Goal: Information Seeking & Learning: Learn about a topic

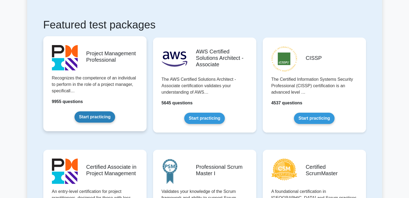
click at [91, 118] on link "Start practicing" at bounding box center [94, 117] width 41 height 11
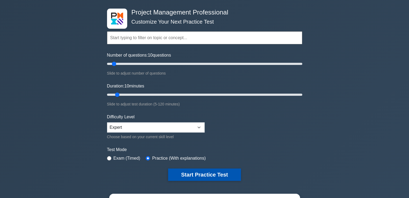
scroll to position [81, 0]
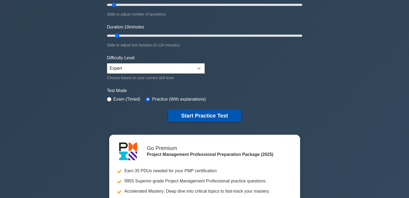
click at [220, 116] on button "Start Practice Test" at bounding box center [204, 116] width 73 height 12
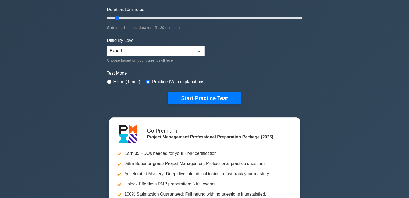
scroll to position [107, 0]
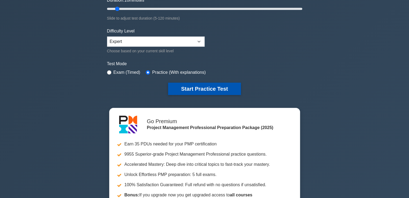
click at [196, 88] on button "Start Practice Test" at bounding box center [204, 89] width 73 height 12
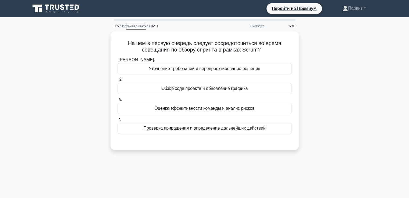
click at [313, 62] on div "На чем в первую очередь следует сосредоточиться во время совещания по обзору сп…" at bounding box center [204, 93] width 355 height 125
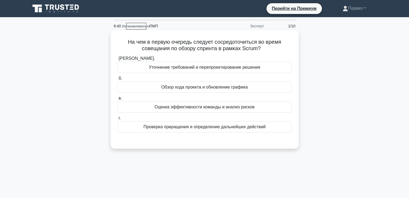
click at [184, 69] on font "Уточнение требований и перепроектирование решения" at bounding box center [204, 67] width 111 height 5
click at [117, 60] on input "а. Уточнение требований и перепроектирование решения" at bounding box center [117, 58] width 0 height 3
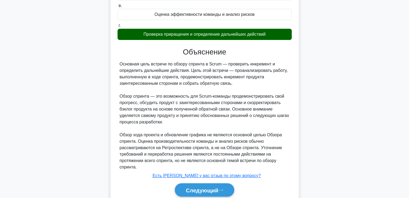
scroll to position [114, 0]
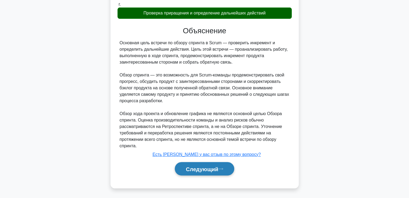
click at [202, 166] on font "Следующий" at bounding box center [202, 169] width 33 height 6
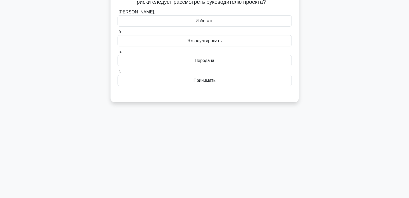
scroll to position [12, 0]
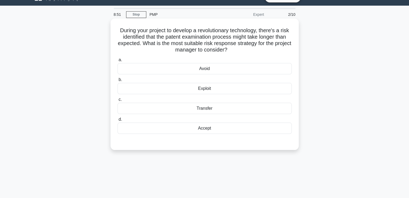
click at [209, 69] on div "Avoid" at bounding box center [204, 68] width 174 height 11
click at [117, 62] on input "a. Avoid" at bounding box center [117, 59] width 0 height 3
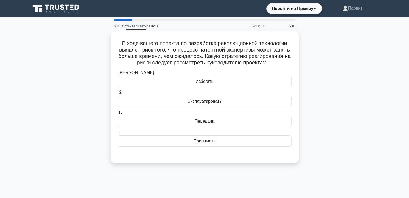
click at [330, 55] on div "В ходе вашего проекта по разработке революционной технологии выявлен риск того,…" at bounding box center [204, 100] width 355 height 138
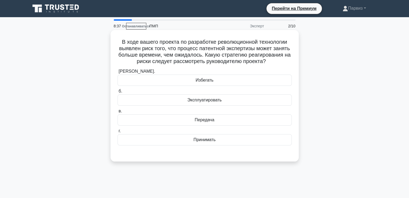
click at [201, 140] on font "Принимать" at bounding box center [204, 140] width 22 height 5
click at [117, 133] on input "г. Принимать" at bounding box center [117, 131] width 0 height 3
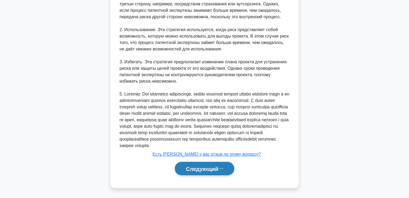
click at [197, 168] on font "Следующий" at bounding box center [202, 169] width 33 height 6
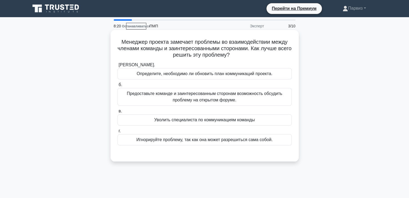
click at [159, 95] on font "Предоставьте команде и заинтересованным сторонам возможность обсудить проблему …" at bounding box center [204, 96] width 155 height 11
click at [117, 87] on input "б. Предоставьте команде и заинтересованным сторонам возможность обсудить пробле…" at bounding box center [117, 84] width 0 height 3
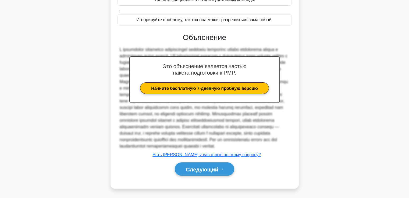
scroll to position [134, 0]
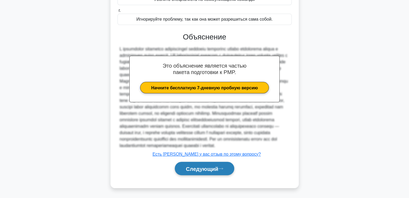
click at [186, 163] on button "Следующий" at bounding box center [204, 169] width 59 height 14
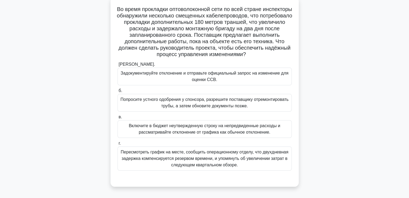
scroll to position [38, 0]
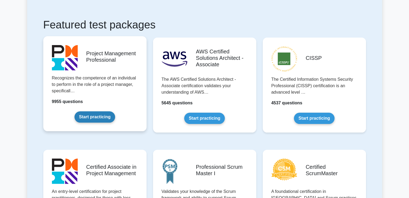
click at [106, 119] on link "Start practicing" at bounding box center [94, 117] width 41 height 11
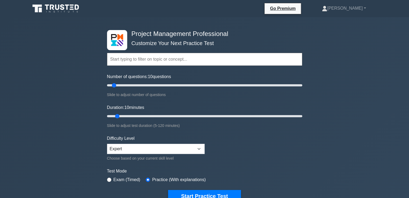
scroll to position [27, 0]
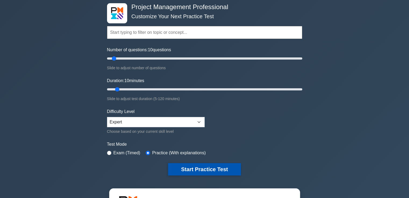
click at [204, 165] on button "Start Practice Test" at bounding box center [204, 169] width 73 height 12
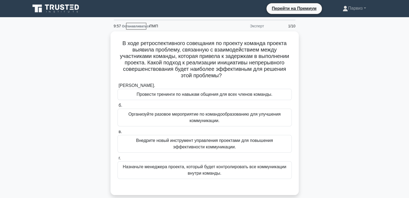
click at [324, 55] on div "В ходе ретроспективного совещания по проекту команда проекта выявила проблему, …" at bounding box center [204, 116] width 355 height 170
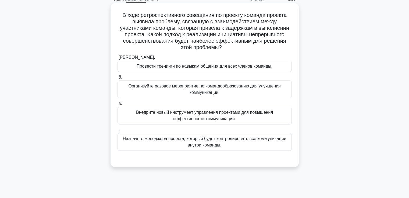
click at [164, 120] on font "Внедрите новый инструмент управления проектами для повышения эффективности комм…" at bounding box center [204, 115] width 169 height 13
click at [117, 106] on input "в. Внедрите новый инструмент управления проектами для повышения эффективности к…" at bounding box center [117, 103] width 0 height 3
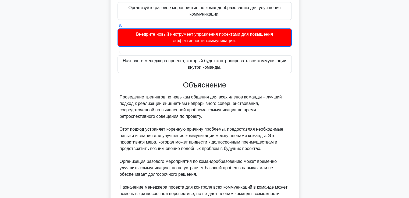
scroll to position [192, 0]
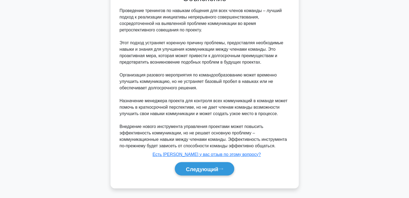
drag, startPoint x: 204, startPoint y: 163, endPoint x: 195, endPoint y: 108, distance: 55.9
click at [203, 164] on button "Следующий" at bounding box center [204, 169] width 59 height 14
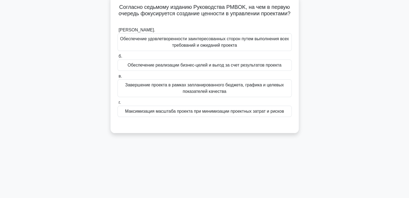
scroll to position [0, 0]
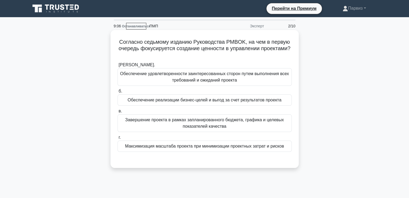
click at [142, 102] on font "Обеспечение реализации бизнес-целей и выгод за счет результатов проекта" at bounding box center [205, 100] width 154 height 5
click at [117, 93] on input "б. Обеспечение реализации бизнес-целей и выгод за счет результатов проекта" at bounding box center [117, 91] width 0 height 3
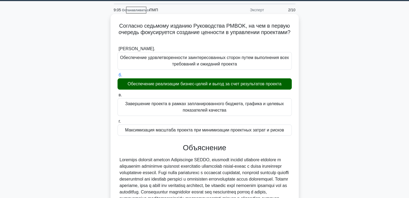
scroll to position [92, 0]
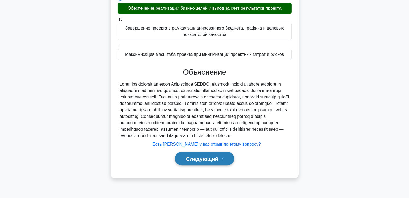
click at [186, 159] on button "Следующий" at bounding box center [204, 159] width 59 height 14
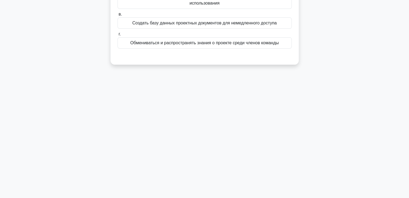
scroll to position [38, 0]
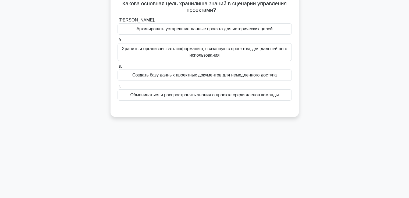
click at [154, 51] on font "Хранить и организовывать информацию, связанную с проектом, для дальнейшего испо…" at bounding box center [204, 51] width 165 height 11
click at [117, 42] on input "б. Хранить и организовывать информацию, связанную с проектом, для дальнейшего и…" at bounding box center [117, 39] width 0 height 3
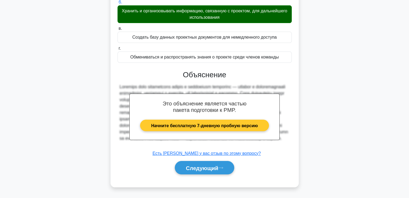
scroll to position [92, 0]
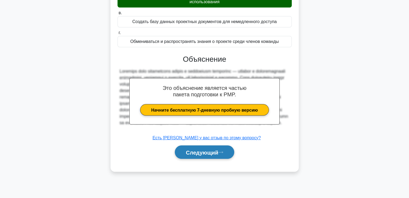
click at [200, 155] on font "Следующий" at bounding box center [202, 153] width 33 height 6
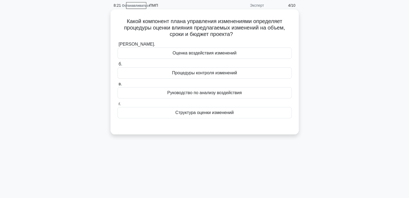
scroll to position [12, 0]
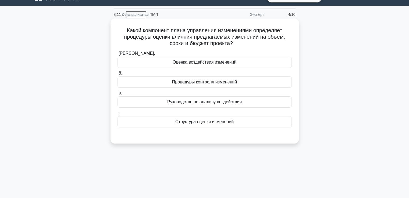
click at [169, 64] on div "Оценка воздействия изменений" at bounding box center [204, 62] width 174 height 11
click at [117, 55] on input "а. Оценка воздействия изменений" at bounding box center [117, 53] width 0 height 3
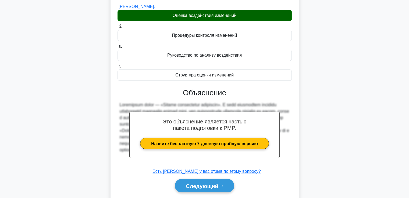
scroll to position [92, 0]
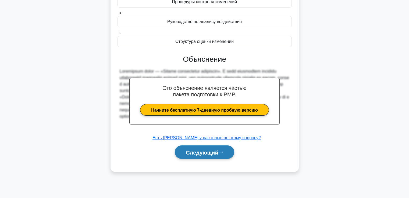
click at [202, 146] on button "Следующий" at bounding box center [204, 153] width 59 height 14
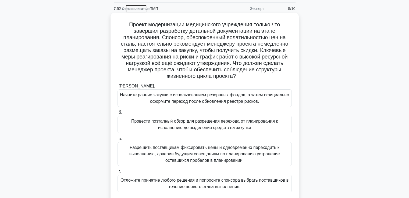
scroll to position [27, 0]
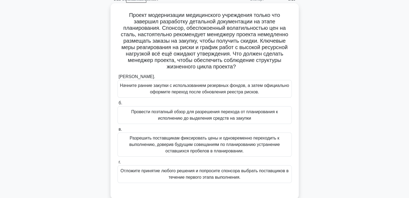
click at [143, 114] on font "Провести поэтапный обзор для разрешения перехода от планирования к исполнению д…" at bounding box center [204, 115] width 146 height 11
click at [117, 105] on input "б. Провести поэтапный обзор для разрешения перехода от планирования к исполнени…" at bounding box center [117, 103] width 0 height 3
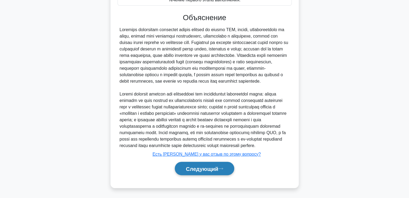
click at [200, 168] on font "Следующий" at bounding box center [202, 169] width 33 height 6
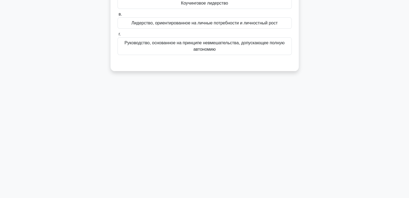
scroll to position [12, 0]
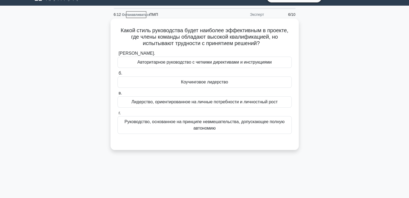
click at [162, 106] on div "Лидерство, ориентированное на личные потребности и личностный рост" at bounding box center [204, 101] width 174 height 11
click at [117, 95] on input "в. Лидерство, ориентированное на личные потребности и личностный рост" at bounding box center [117, 93] width 0 height 3
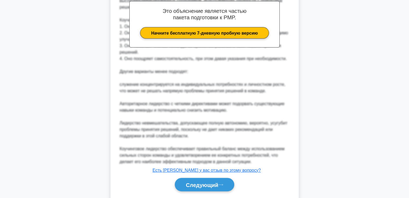
scroll to position [192, 0]
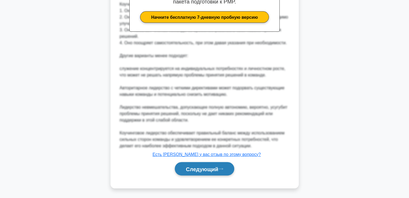
click at [195, 168] on font "Следующий" at bounding box center [202, 169] width 33 height 6
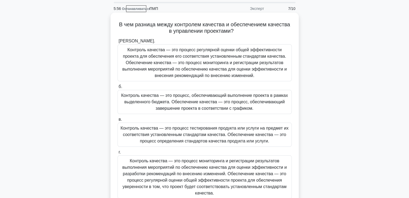
scroll to position [27, 0]
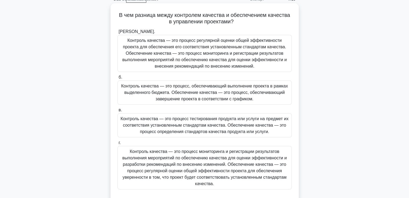
click at [146, 160] on font "Контроль качества — это процесс мониторинга и регистрации результатов выполнени…" at bounding box center [204, 167] width 164 height 37
click at [117, 145] on input "г. Контроль качества — это процесс мониторинга и регистрации результатов выполн…" at bounding box center [117, 142] width 0 height 3
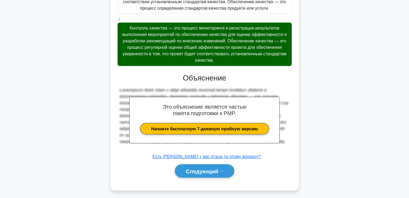
scroll to position [153, 0]
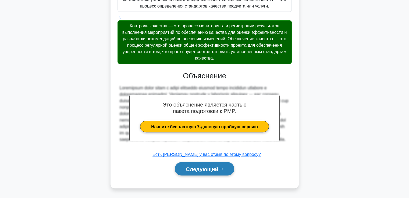
click at [218, 163] on button "Следующий" at bounding box center [204, 169] width 59 height 14
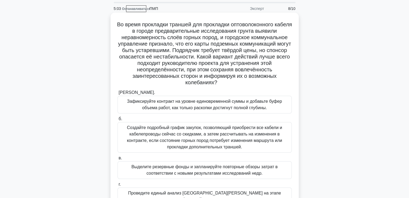
scroll to position [27, 0]
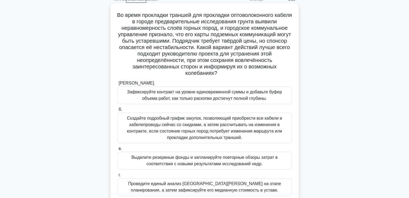
click at [161, 129] on font "Создайте подробный график закупок, позволяющий приобрести все кабели и кабелепр…" at bounding box center [204, 128] width 155 height 24
click at [117, 112] on input "б. Создайте подробный график закупок, позволяющий приобрести все кабели и кабел…" at bounding box center [117, 109] width 0 height 3
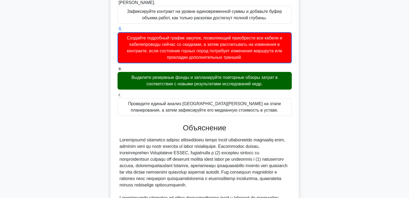
scroll to position [231, 0]
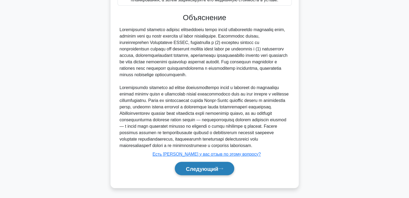
click at [200, 166] on font "Следующий" at bounding box center [202, 169] width 33 height 6
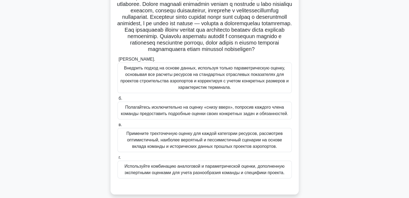
scroll to position [54, 0]
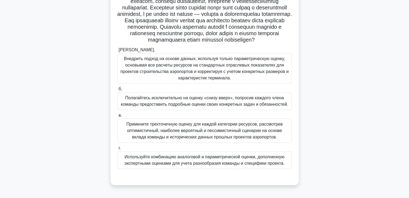
click at [178, 139] on font "Примените трехточечную оценку для каждой категории ресурсов, рассмотрев оптимис…" at bounding box center [204, 130] width 156 height 17
click at [117, 117] on input "в. Примените трехточечную оценку для каждой категории ресурсов, рассмотрев опти…" at bounding box center [117, 115] width 0 height 3
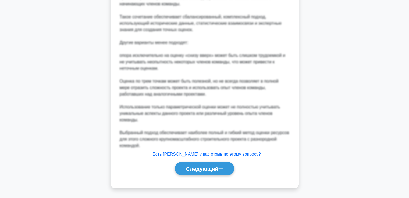
scroll to position [360, 0]
click at [188, 166] on font "Следующий" at bounding box center [202, 169] width 33 height 6
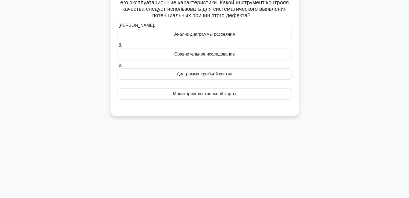
scroll to position [12, 0]
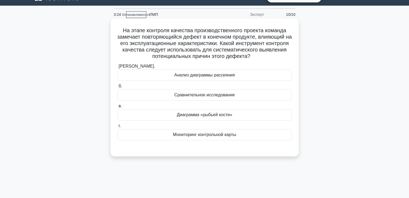
click at [183, 77] on font "Анализ диаграммы рассеяния" at bounding box center [204, 75] width 60 height 5
click at [117, 68] on input "а. Анализ диаграммы рассеяния" at bounding box center [117, 66] width 0 height 3
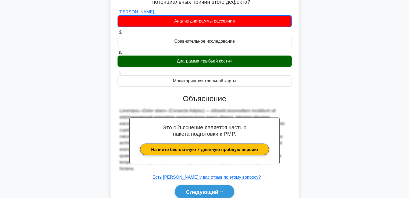
scroll to position [95, 0]
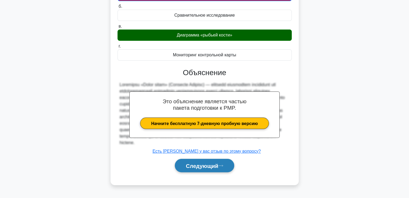
click at [201, 169] on font "Следующий" at bounding box center [202, 166] width 33 height 6
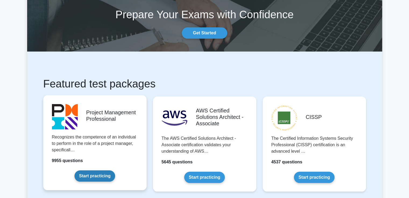
scroll to position [81, 0]
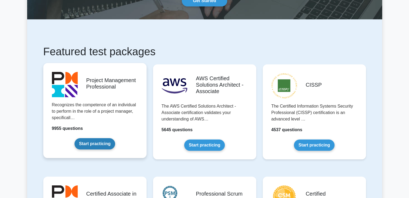
click at [95, 143] on link "Start practicing" at bounding box center [94, 143] width 41 height 11
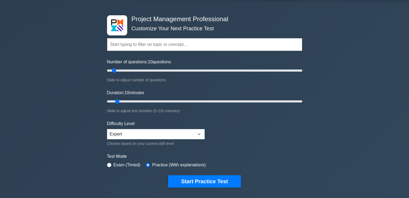
scroll to position [27, 0]
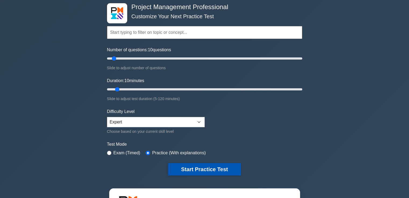
click at [202, 167] on button "Start Practice Test" at bounding box center [204, 169] width 73 height 12
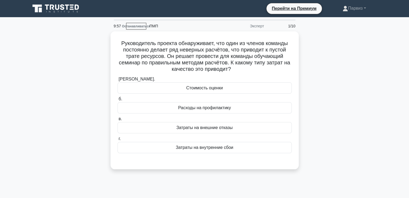
click at [325, 76] on div "Руководитель проекта обнаруживает, что один из членов команды постоянно делает …" at bounding box center [204, 103] width 355 height 145
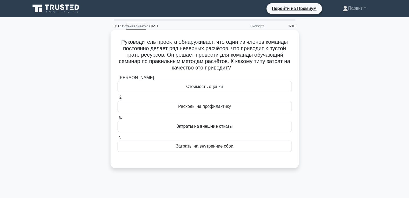
click at [206, 110] on font "Расходы на профилактику" at bounding box center [204, 106] width 53 height 6
click at [117, 100] on input "б. Расходы на профилактику" at bounding box center [117, 97] width 0 height 3
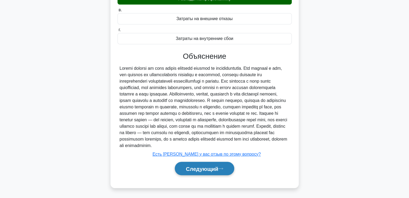
click at [207, 166] on font "Следующий" at bounding box center [202, 169] width 33 height 6
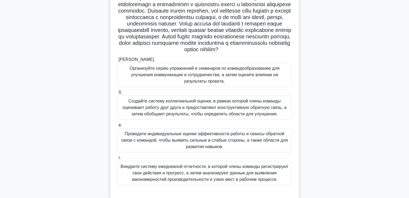
scroll to position [54, 0]
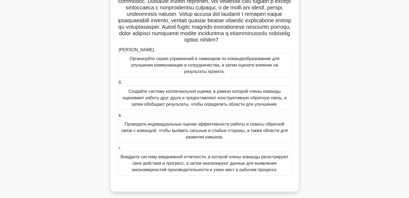
click at [156, 170] on font "Внедрите систему ежедневной отчетности, в которой члены команды регистрируют св…" at bounding box center [204, 163] width 168 height 17
click at [117, 150] on input "г. Внедрите систему ежедневной отчетности, в которой члены команды регистрируют…" at bounding box center [117, 148] width 0 height 3
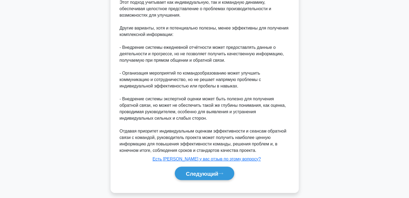
scroll to position [405, 0]
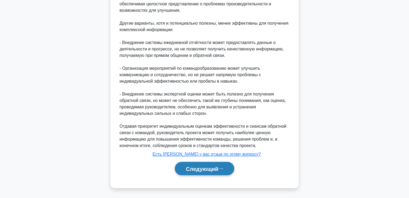
click at [188, 172] on button "Следующий" at bounding box center [204, 169] width 59 height 14
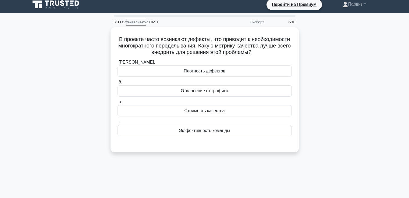
scroll to position [0, 0]
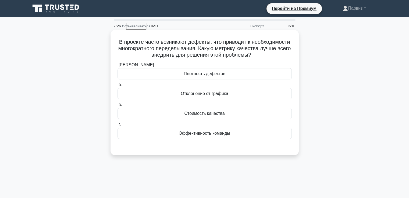
click at [197, 76] on font "Плотность дефектов" at bounding box center [205, 73] width 42 height 5
click at [117, 67] on input "[PERSON_NAME]. Плотность дефектов" at bounding box center [117, 64] width 0 height 3
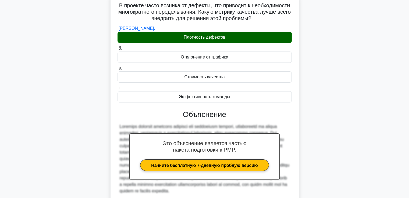
scroll to position [92, 0]
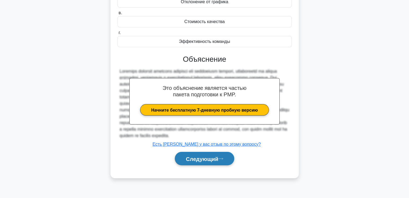
click at [216, 160] on button "Следующий" at bounding box center [204, 159] width 59 height 14
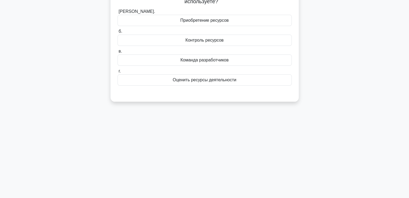
scroll to position [0, 0]
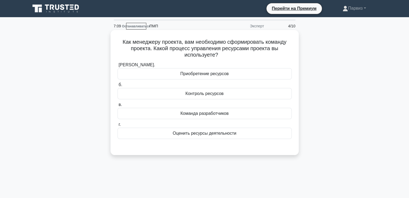
click at [185, 74] on font "Приобретение ресурсов" at bounding box center [204, 73] width 48 height 5
click at [117, 67] on input "а. Приобретение ресурсов" at bounding box center [117, 64] width 0 height 3
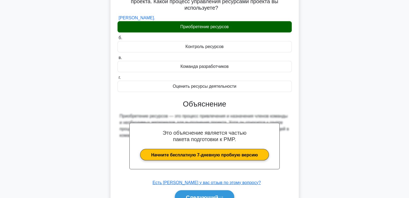
scroll to position [92, 0]
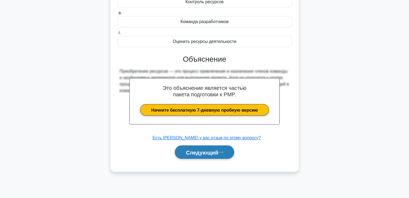
click at [180, 153] on button "Следующий" at bounding box center [204, 153] width 59 height 14
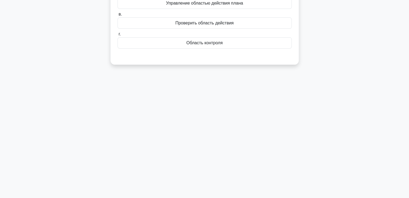
scroll to position [12, 0]
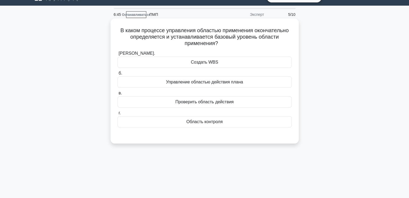
click at [170, 81] on font "Управление областью действия плана" at bounding box center [204, 82] width 77 height 5
click at [117, 75] on input "б. Управление областью действия плана" at bounding box center [117, 73] width 0 height 3
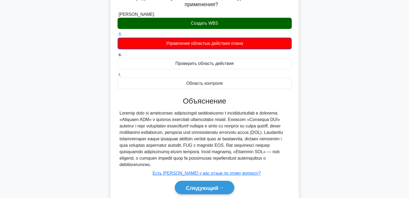
scroll to position [92, 0]
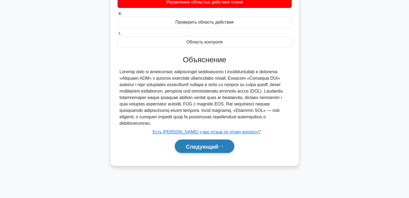
click at [212, 148] on button "Следующий" at bounding box center [204, 147] width 59 height 14
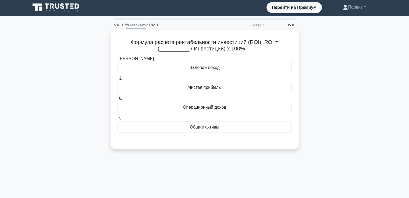
scroll to position [0, 0]
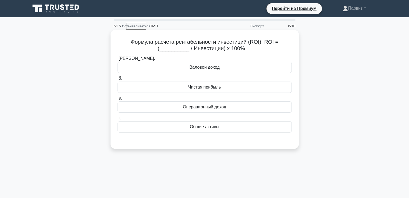
click at [167, 89] on div "Чистая прибыль" at bounding box center [204, 87] width 174 height 11
click at [117, 80] on input "б. Чистая прибыль" at bounding box center [117, 78] width 0 height 3
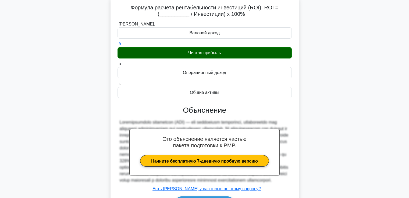
scroll to position [92, 0]
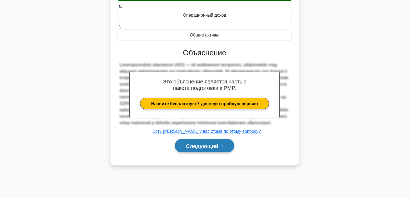
click at [216, 148] on button "Следующий" at bounding box center [204, 146] width 59 height 14
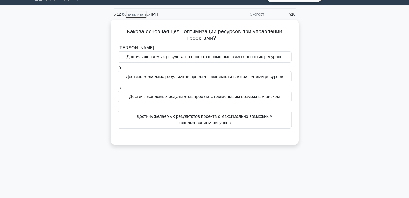
scroll to position [12, 0]
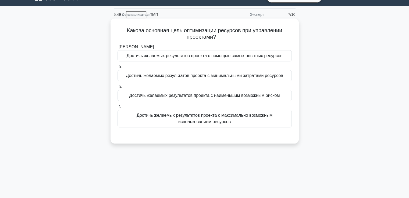
click at [173, 117] on font "Достичь желаемых результатов проекта с максимально возможным использованием рес…" at bounding box center [205, 118] width 136 height 11
click at [117, 109] on input "г. Достичь желаемых результатов проекта с максимально возможным использованием …" at bounding box center [117, 106] width 0 height 3
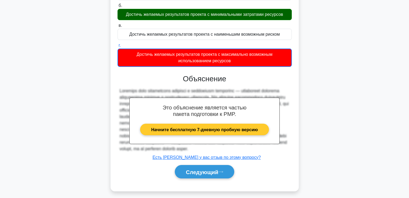
scroll to position [92, 0]
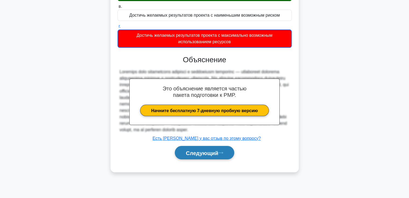
click at [204, 156] on font "Следующий" at bounding box center [202, 153] width 33 height 6
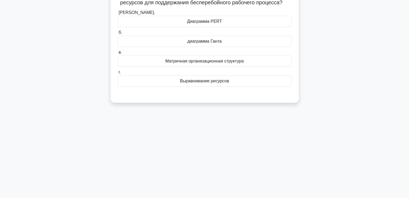
scroll to position [12, 0]
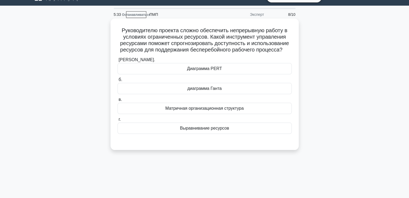
drag, startPoint x: 170, startPoint y: 127, endPoint x: 176, endPoint y: 136, distance: 10.9
click at [169, 127] on div "Выравнивание ресурсов" at bounding box center [204, 128] width 174 height 11
click at [117, 121] on input "г. Выравнивание ресурсов" at bounding box center [117, 119] width 0 height 3
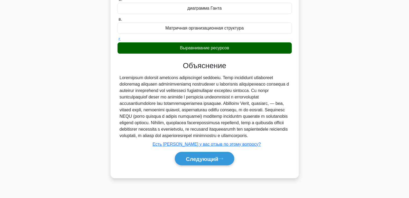
scroll to position [95, 0]
click at [186, 162] on font "Следующий" at bounding box center [202, 159] width 33 height 6
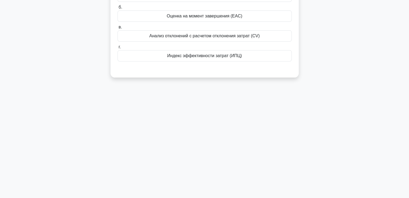
scroll to position [12, 0]
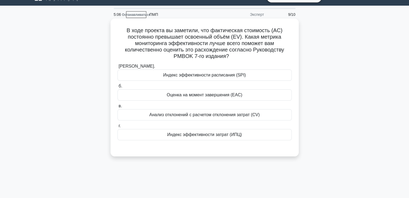
click at [172, 136] on font "Индекс эффективности затрат (ИПЦ)" at bounding box center [204, 134] width 75 height 5
click at [117, 128] on input "г. Индекс эффективности затрат (ИПЦ)" at bounding box center [117, 125] width 0 height 3
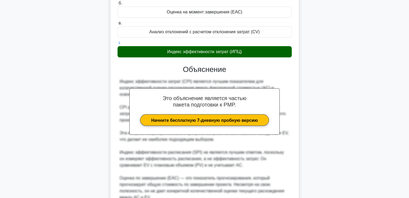
scroll to position [178, 0]
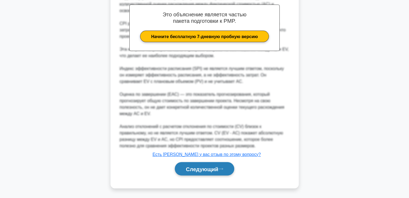
click at [217, 170] on font "Следующий" at bounding box center [202, 169] width 33 height 6
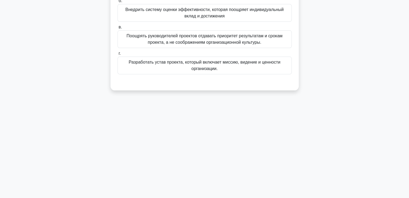
scroll to position [0, 0]
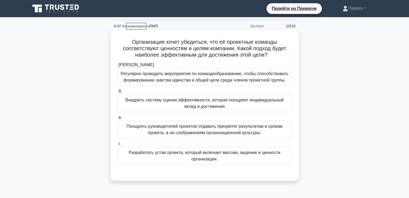
click at [171, 154] on font "Разработать устав проекта, который включает миссию, видение и ценности организа…" at bounding box center [204, 155] width 152 height 11
click at [117, 146] on input "г. Разработать устав проекта, который включает миссию, видение и ценности орган…" at bounding box center [117, 143] width 0 height 3
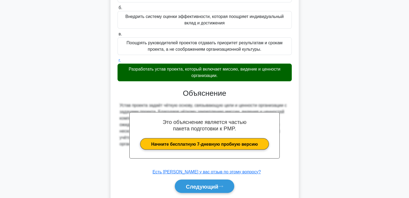
scroll to position [74, 0]
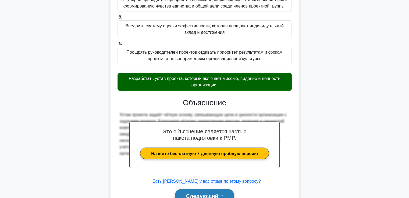
click at [219, 190] on button "Следующий" at bounding box center [204, 196] width 59 height 14
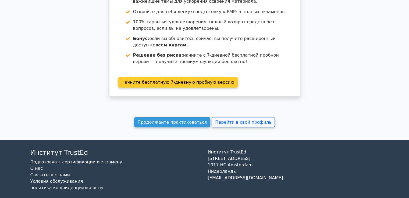
scroll to position [1021, 0]
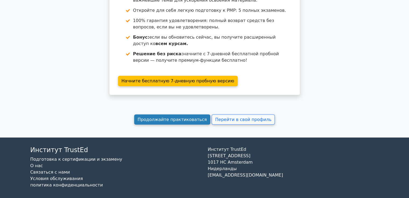
click at [159, 117] on font "Продолжайте практиковаться" at bounding box center [172, 119] width 69 height 5
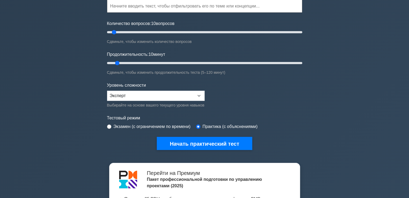
scroll to position [54, 0]
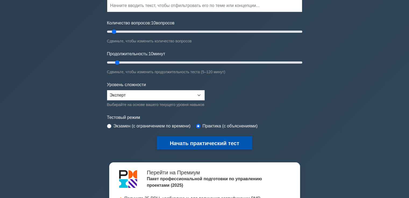
click at [212, 142] on font "Начать практический тест" at bounding box center [204, 144] width 69 height 6
drag, startPoint x: 202, startPoint y: 143, endPoint x: 213, endPoint y: 140, distance: 10.8
click at [203, 143] on font "Начать практический тест" at bounding box center [204, 144] width 69 height 6
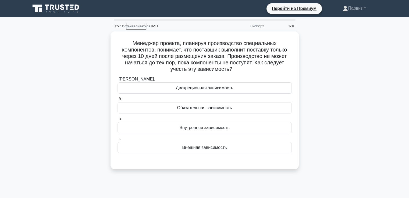
drag, startPoint x: 329, startPoint y: 77, endPoint x: 328, endPoint y: 79, distance: 2.9
click at [329, 77] on div "Менеджер проекта, планируя производство специальных компонентов, понимает, что …" at bounding box center [204, 103] width 355 height 145
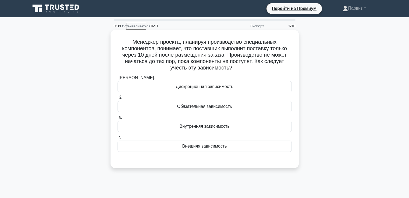
click at [156, 109] on div "Обязательная зависимость" at bounding box center [204, 106] width 174 height 11
click at [117, 100] on input "б. Обязательная зависимость" at bounding box center [117, 97] width 0 height 3
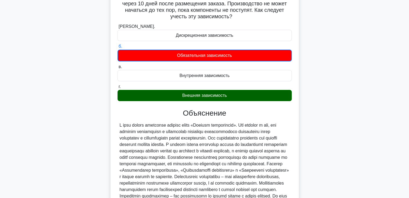
scroll to position [127, 0]
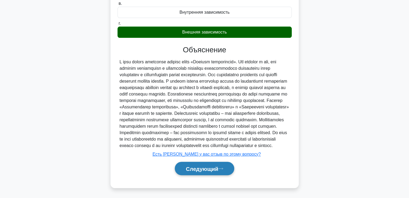
click at [189, 163] on button "Следующий" at bounding box center [204, 169] width 59 height 14
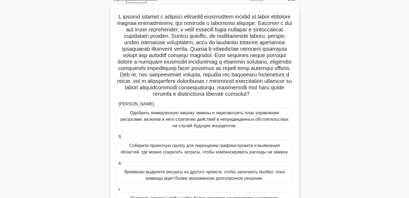
scroll to position [0, 0]
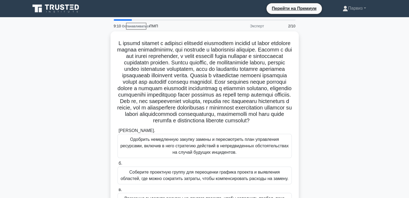
click at [341, 48] on div ".spinner_0XTQ{transform-origin:center;animation:spinner_y6GP .75s linear infini…" at bounding box center [204, 148] width 355 height 235
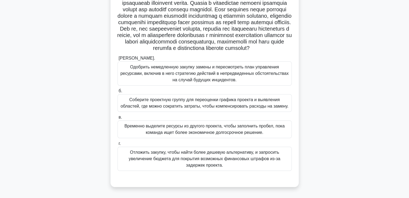
scroll to position [81, 0]
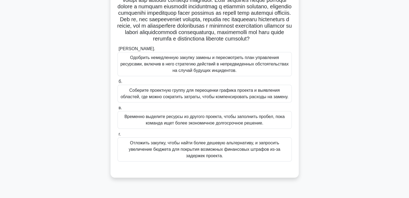
click at [166, 100] on font "Соберите проектную группу для переоценки графика проекта и выявления областей, …" at bounding box center [204, 93] width 169 height 13
click at [117, 84] on input "б. Соберите проектную группу для переоценки графика проекта и выявления областе…" at bounding box center [117, 81] width 0 height 3
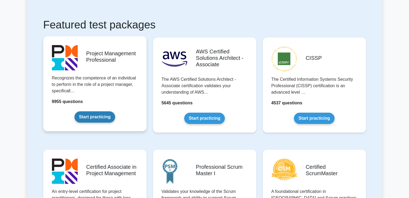
click at [109, 117] on link "Start practicing" at bounding box center [94, 117] width 41 height 11
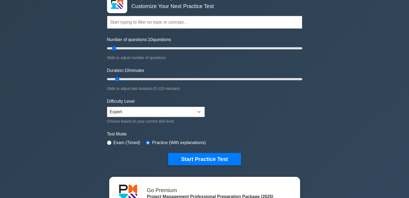
scroll to position [81, 0]
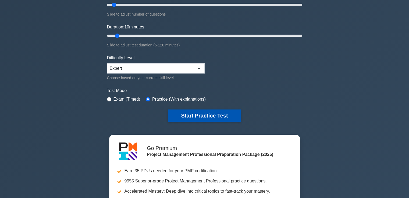
click at [204, 118] on button "Start Practice Test" at bounding box center [204, 116] width 73 height 12
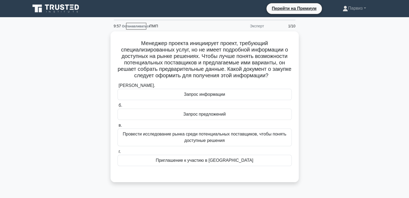
drag, startPoint x: 333, startPoint y: 52, endPoint x: 333, endPoint y: 56, distance: 3.5
click at [333, 52] on div "Менеджер проекта инициирует проект, требующий специализированных услуг, но не и…" at bounding box center [204, 109] width 355 height 157
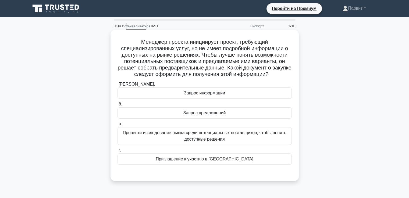
click at [177, 93] on div "Запрос информации" at bounding box center [204, 93] width 174 height 11
click at [117, 86] on input "[PERSON_NAME]. Запрос информации" at bounding box center [117, 84] width 0 height 3
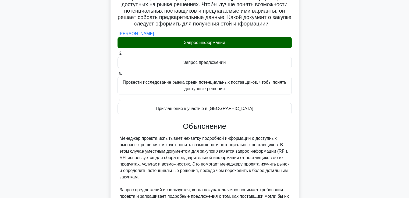
scroll to position [127, 0]
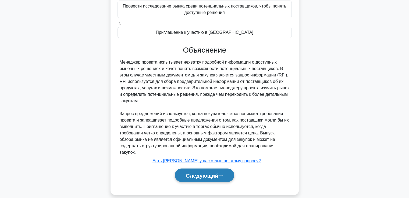
click at [202, 173] on button "Следующий" at bounding box center [204, 176] width 59 height 14
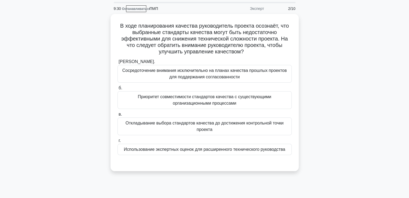
scroll to position [27, 0]
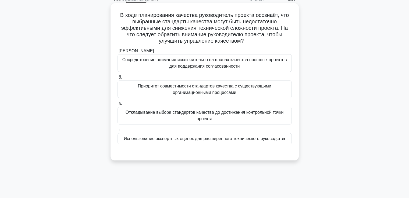
click at [172, 89] on font "Приоритет совместимости стандартов качества с существующими организационными пр…" at bounding box center [204, 89] width 169 height 13
click at [117, 79] on input "б. Приоритет совместимости стандартов качества с существующими организационными…" at bounding box center [117, 77] width 0 height 3
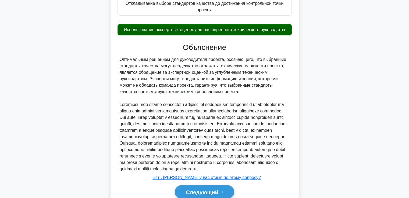
scroll to position [166, 0]
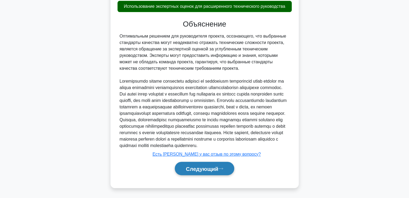
click at [195, 166] on font "Следующий" at bounding box center [202, 169] width 33 height 6
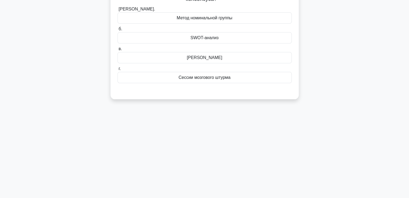
scroll to position [0, 0]
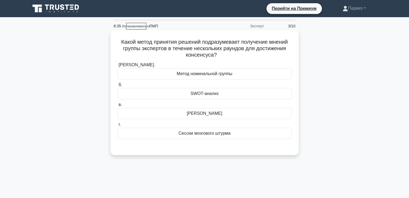
click at [197, 133] on font "Сессии мозгового штурма" at bounding box center [204, 133] width 52 height 5
click at [117, 127] on input "г. Сессии мозгового штурма" at bounding box center [117, 124] width 0 height 3
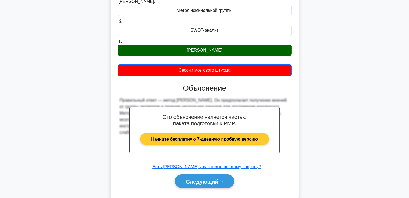
scroll to position [92, 0]
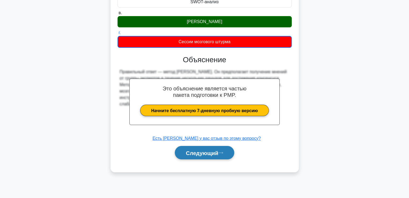
click at [197, 151] on font "Следующий" at bounding box center [202, 153] width 33 height 6
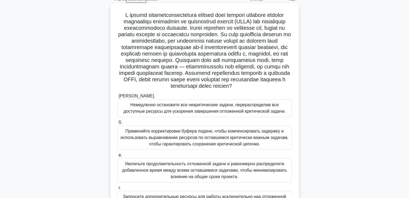
scroll to position [81, 0]
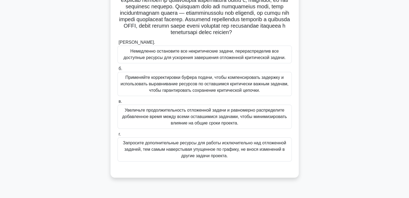
click at [185, 93] on font "Применяйте корректировки буфера подачи, чтобы компенсировать задержку и использ…" at bounding box center [204, 83] width 168 height 17
click at [117, 71] on input "б. Применяйте корректировки буфера подачи, чтобы компенсировать задержку и испо…" at bounding box center [117, 68] width 0 height 3
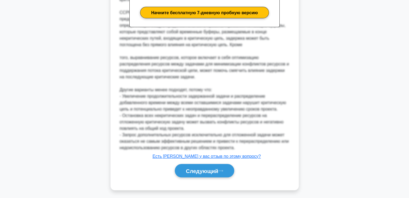
scroll to position [307, 0]
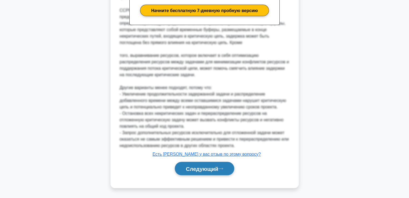
click at [205, 166] on font "Следующий" at bounding box center [202, 169] width 33 height 6
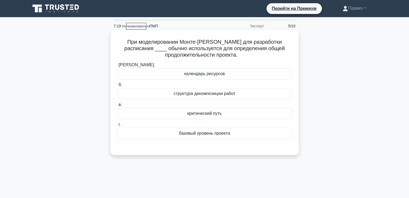
scroll to position [0, 0]
click at [194, 116] on font "критический путь" at bounding box center [204, 113] width 34 height 5
click at [117, 107] on input "в. критический путь" at bounding box center [117, 104] width 0 height 3
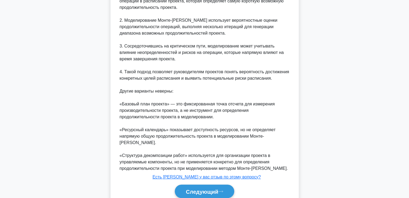
scroll to position [224, 0]
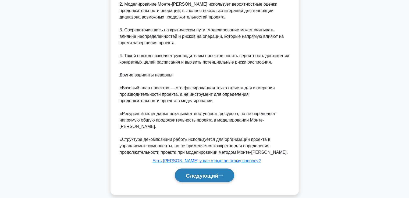
click at [205, 173] on font "Следующий" at bounding box center [202, 176] width 33 height 6
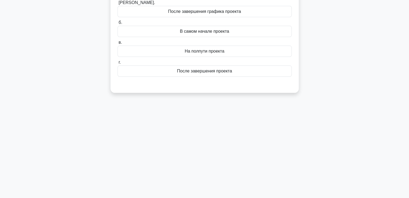
scroll to position [12, 0]
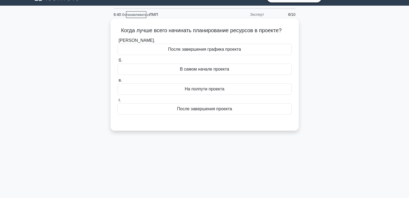
click at [194, 70] on font "В самом начале проекта" at bounding box center [204, 69] width 49 height 5
click at [117, 62] on input "б. В самом начале проекта" at bounding box center [117, 60] width 0 height 3
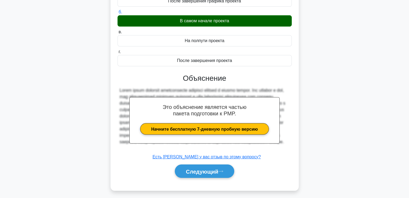
scroll to position [92, 0]
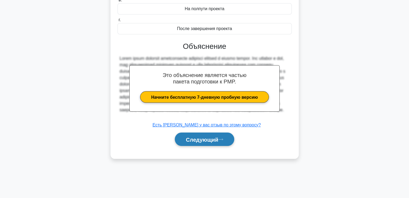
click at [213, 137] on font "Следующий" at bounding box center [202, 140] width 33 height 6
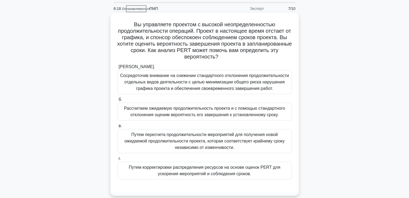
scroll to position [27, 0]
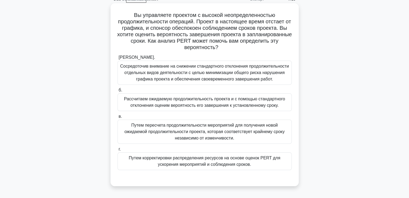
click at [157, 103] on font "Рассчитаем ожидаемую продолжительность проекта и с помощью стандартного отклоне…" at bounding box center [204, 102] width 161 height 11
click at [117, 92] on input "б. Рассчитаем ожидаемую продолжительность проекта и с помощью стандартного откл…" at bounding box center [117, 90] width 0 height 3
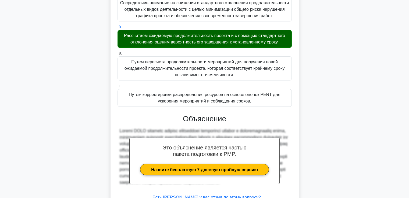
scroll to position [140, 0]
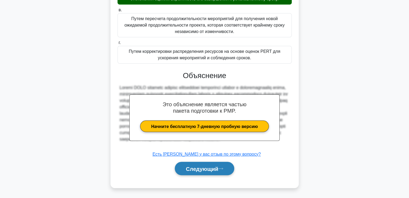
click at [216, 166] on font "Следующий" at bounding box center [202, 169] width 33 height 6
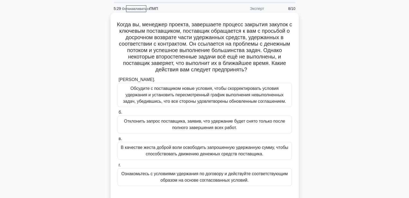
scroll to position [27, 0]
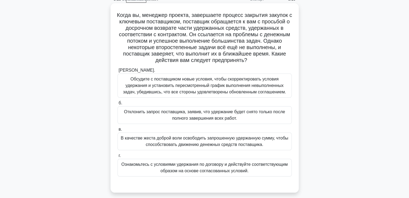
click at [164, 169] on font "Ознакомьтесь с условиями удержания по договору и действуйте соответствующим обр…" at bounding box center [204, 167] width 166 height 11
click at [117, 158] on input "г. Ознакомьтесь с условиями удержания по договору и действуйте соответствующим …" at bounding box center [117, 155] width 0 height 3
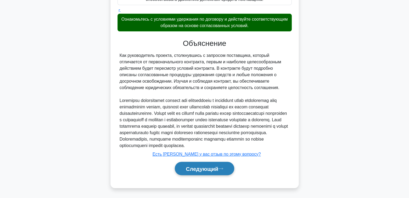
click at [206, 168] on font "Следующий" at bounding box center [202, 169] width 33 height 6
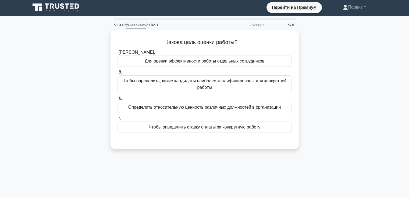
scroll to position [0, 0]
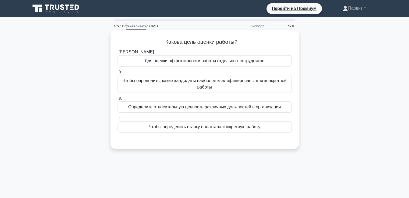
click at [164, 129] on font "Чтобы определить ставку оплаты за конкретную работу" at bounding box center [205, 127] width 112 height 5
click at [117, 120] on input "г. Чтобы определить ставку оплаты за конкретную работу" at bounding box center [117, 118] width 0 height 3
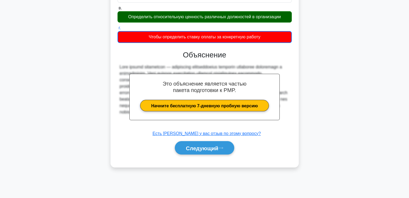
scroll to position [92, 0]
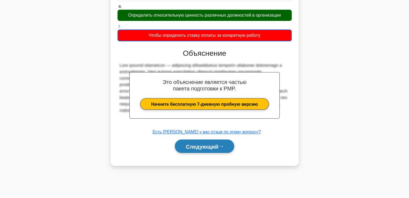
click at [194, 142] on button "Следующий" at bounding box center [204, 147] width 59 height 14
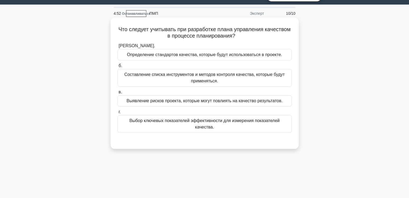
scroll to position [12, 0]
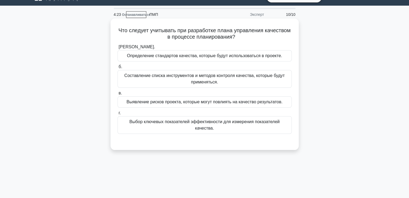
click at [158, 60] on div "Определение стандартов качества, которые будут использоваться в проекте." at bounding box center [204, 55] width 174 height 11
click at [117, 49] on input "а. Определение стандартов качества, которые будут использоваться в проекте." at bounding box center [117, 46] width 0 height 3
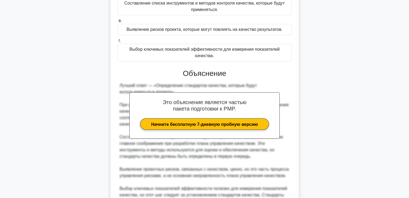
scroll to position [140, 0]
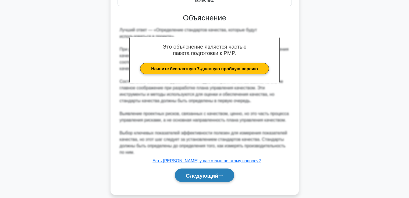
click at [192, 169] on button "Следующий" at bounding box center [204, 176] width 59 height 14
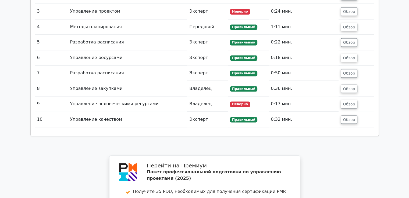
scroll to position [759, 0]
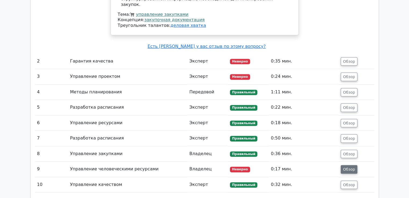
click at [353, 167] on font "Обзор" at bounding box center [349, 169] width 12 height 4
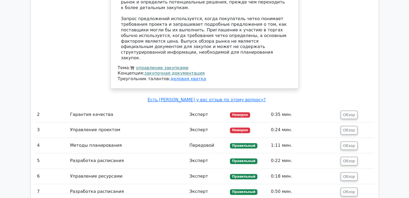
scroll to position [705, 0]
click at [343, 113] on font "Обзор" at bounding box center [349, 115] width 12 height 4
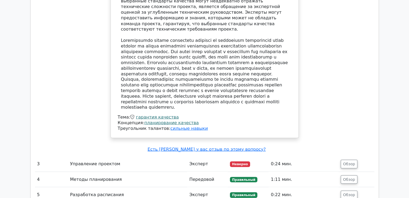
scroll to position [1001, 0]
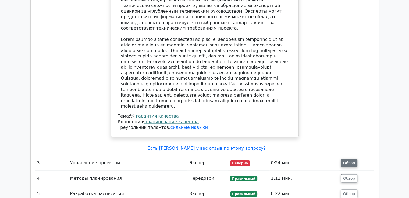
click at [344, 161] on font "Обзор" at bounding box center [349, 163] width 12 height 4
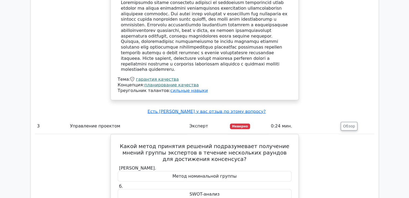
scroll to position [1081, 0]
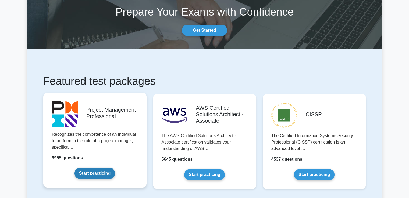
scroll to position [54, 0]
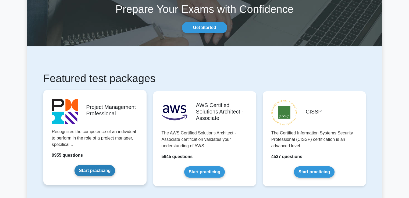
click at [82, 169] on link "Start practicing" at bounding box center [94, 170] width 41 height 11
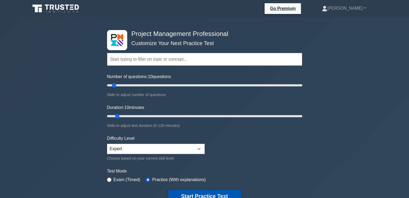
click at [221, 193] on button "Start Practice Test" at bounding box center [204, 196] width 73 height 12
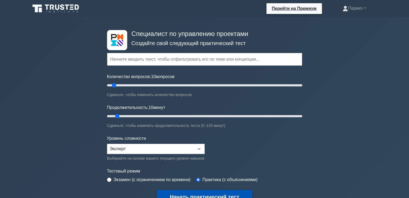
click at [220, 195] on font "Начать практический тест" at bounding box center [204, 197] width 69 height 6
click at [204, 194] on font "Начать практический тест" at bounding box center [204, 197] width 69 height 6
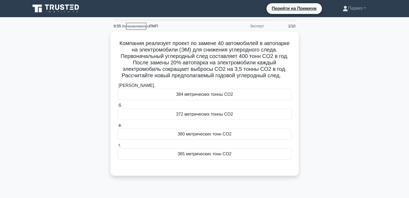
click at [315, 81] on div "Компания реализует проект по замене 40 автомобилей в автопарке на электромобили…" at bounding box center [204, 106] width 355 height 151
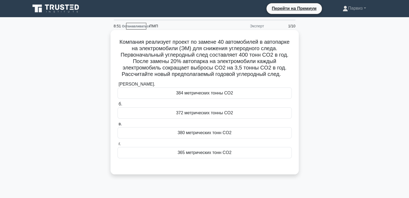
click at [186, 94] on font "384 метрических тонны CO2" at bounding box center [204, 93] width 57 height 5
click at [117, 86] on input "а. 384 метрических тонны CO2" at bounding box center [117, 84] width 0 height 3
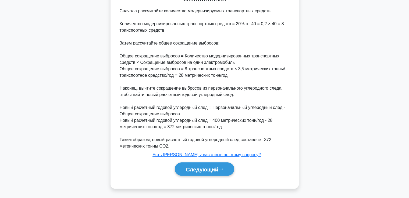
scroll to position [173, 0]
click at [215, 170] on font "Следующий" at bounding box center [202, 169] width 33 height 6
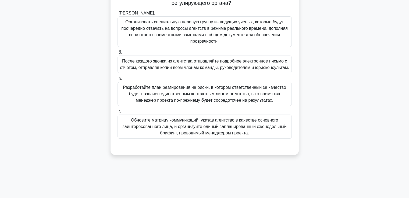
scroll to position [0, 0]
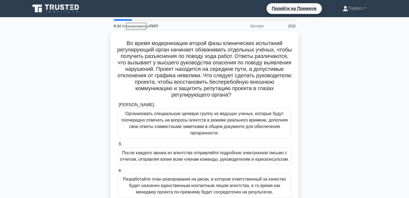
click at [328, 73] on div "Во время модернизации второй фазы клинических испытаний регулирующий орган начи…" at bounding box center [204, 142] width 355 height 222
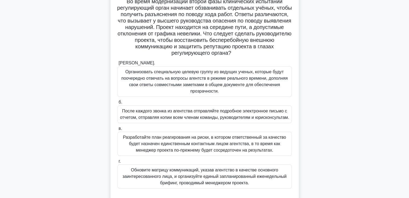
scroll to position [54, 0]
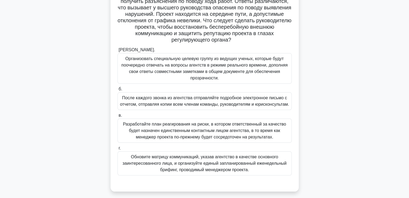
click at [167, 71] on font "Организовать специальную целевую группу из ведущих ученых, которые будут поочер…" at bounding box center [204, 68] width 166 height 24
click at [117, 52] on input "а. Организовать специальную целевую группу из ведущих ученых, которые будут поо…" at bounding box center [117, 49] width 0 height 3
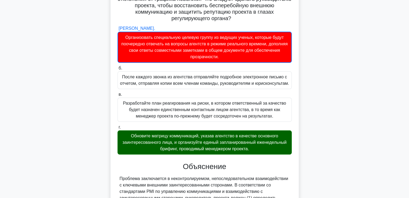
scroll to position [107, 0]
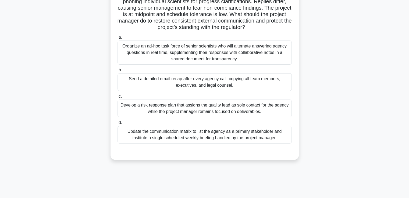
scroll to position [54, 0]
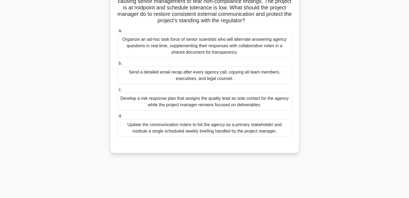
click at [166, 130] on div "Update the communication matrix to list the agency as a primary stakeholder and…" at bounding box center [204, 128] width 174 height 18
click at [117, 118] on input "d. Update the communication matrix to list the agency as a primary stakeholder …" at bounding box center [117, 115] width 0 height 3
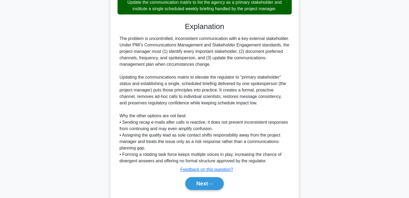
scroll to position [191, 0]
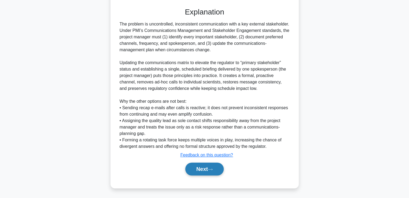
click at [203, 166] on button "Next" at bounding box center [204, 169] width 38 height 13
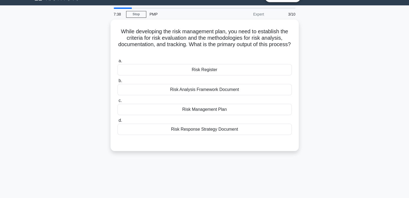
scroll to position [12, 0]
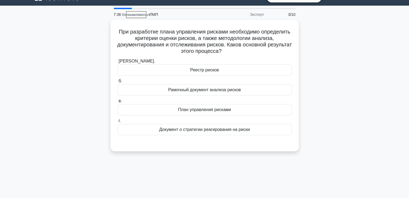
click at [343, 51] on div "При разработке плана управления рисками необходимо определить критерии оценки р…" at bounding box center [204, 89] width 355 height 138
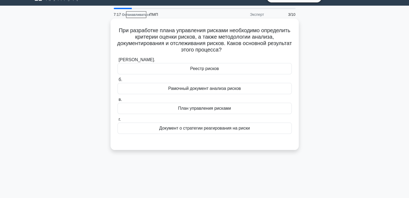
click at [192, 69] on font "Реестр рисков" at bounding box center [204, 68] width 29 height 5
click at [117, 62] on input "[PERSON_NAME]. Реестр рисков" at bounding box center [117, 59] width 0 height 3
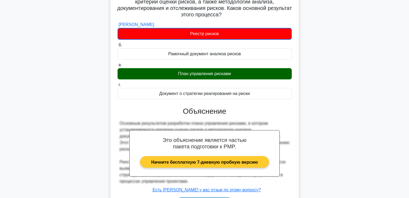
scroll to position [92, 0]
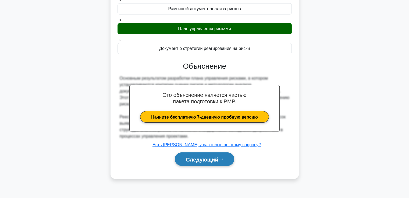
drag, startPoint x: 192, startPoint y: 155, endPoint x: 195, endPoint y: 152, distance: 4.0
click at [192, 156] on button "Следующий" at bounding box center [204, 160] width 59 height 14
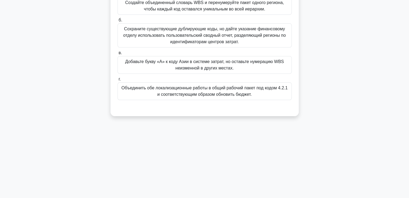
scroll to position [12, 0]
